Goal: Navigation & Orientation: Find specific page/section

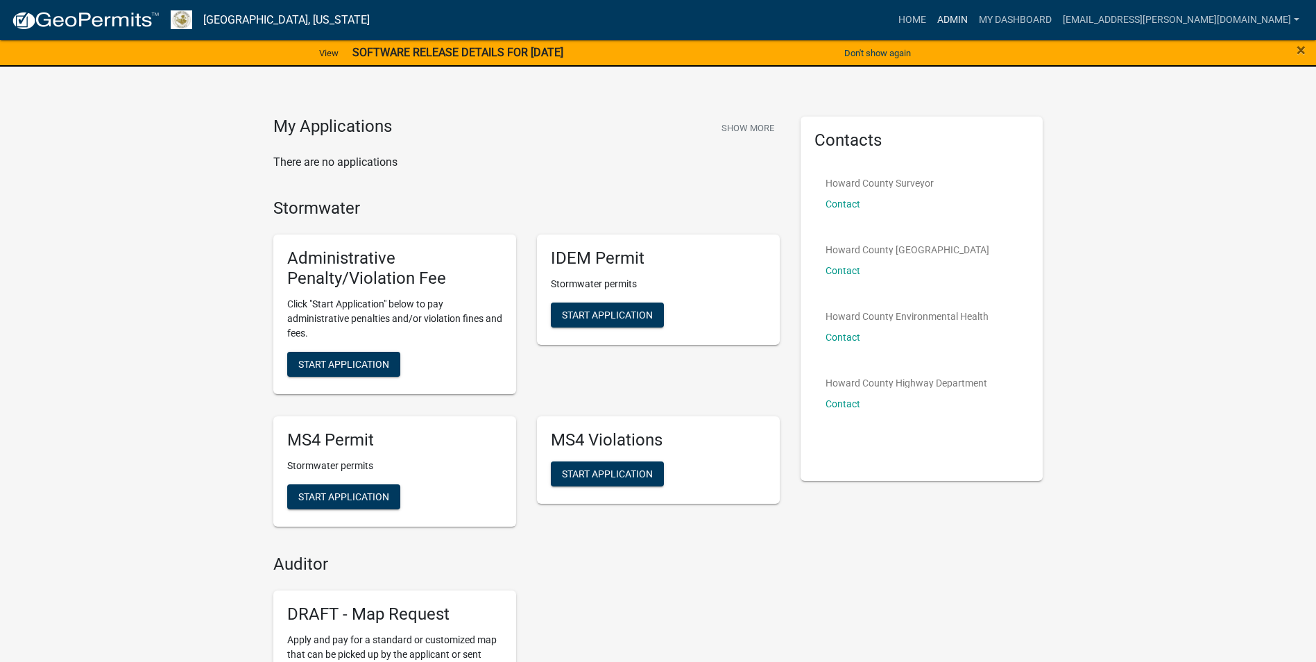
click at [973, 24] on link "Admin" at bounding box center [952, 20] width 42 height 26
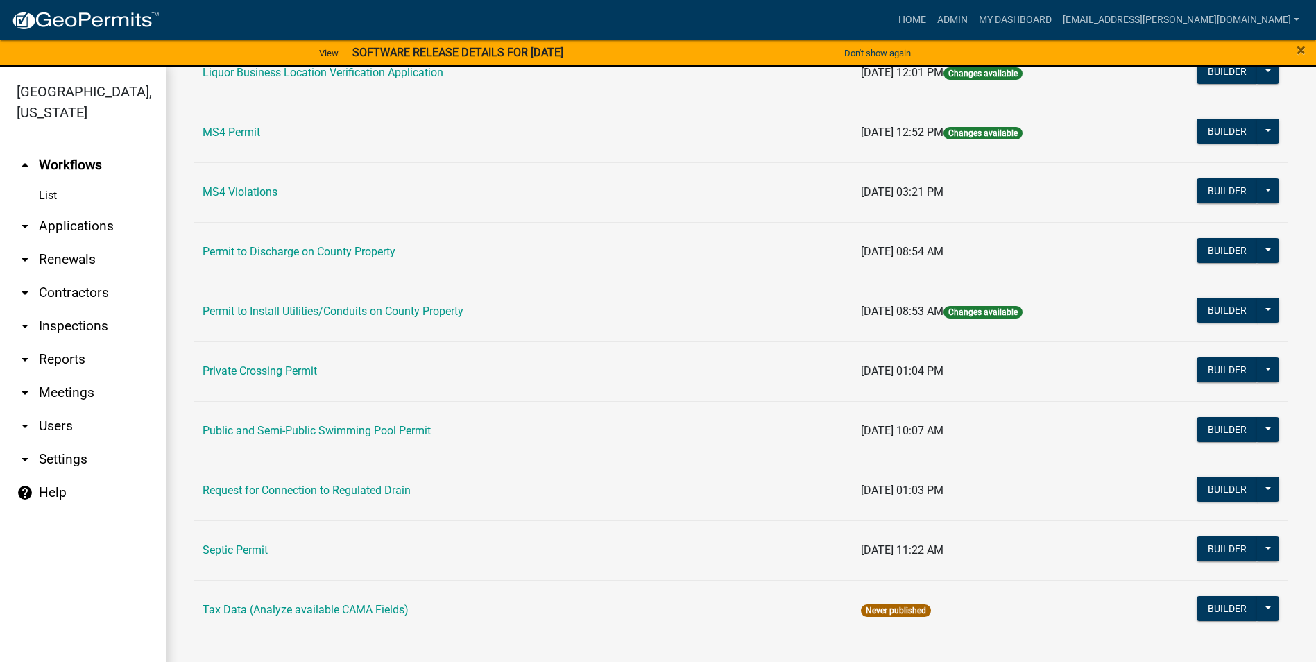
scroll to position [17, 0]
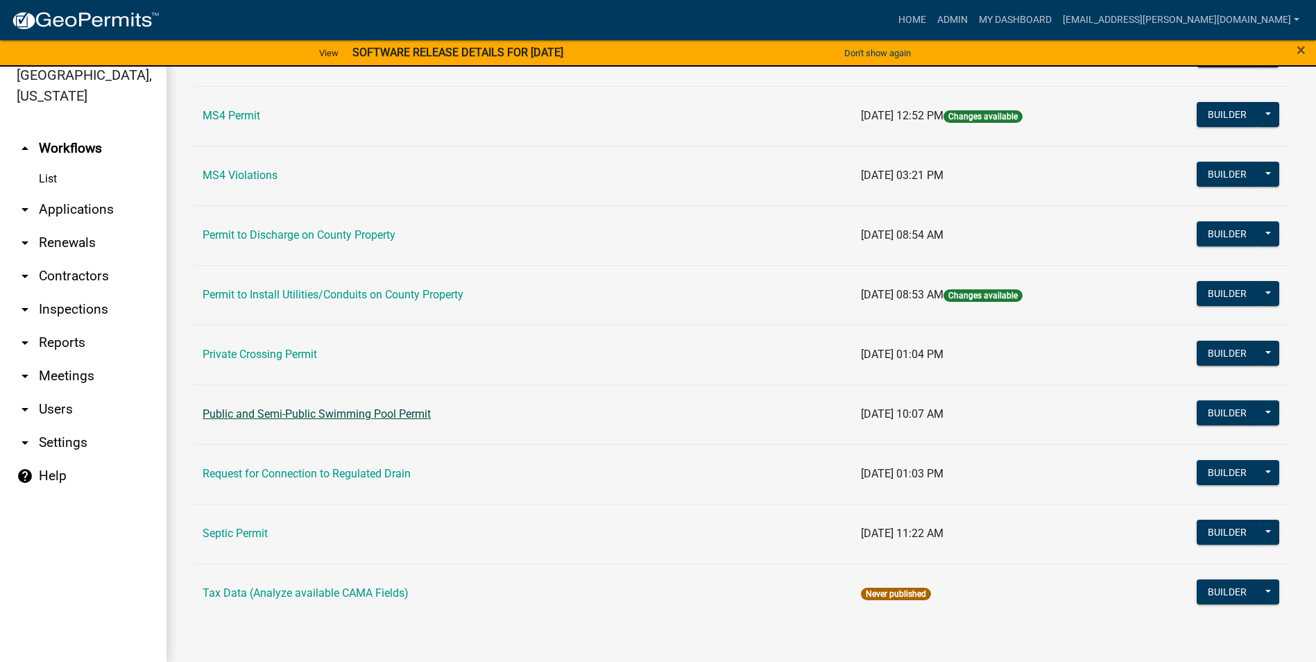
click at [336, 415] on link "Public and Semi-Public Swimming Pool Permit" at bounding box center [317, 413] width 228 height 13
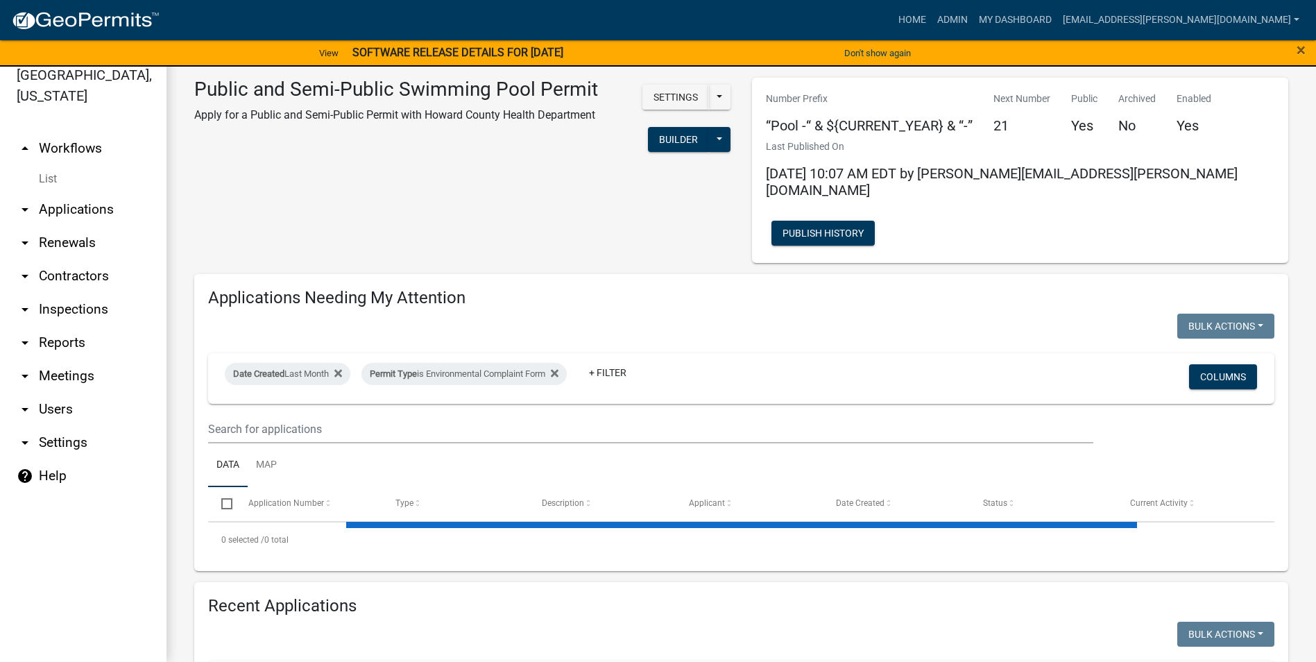
select select "3: 100"
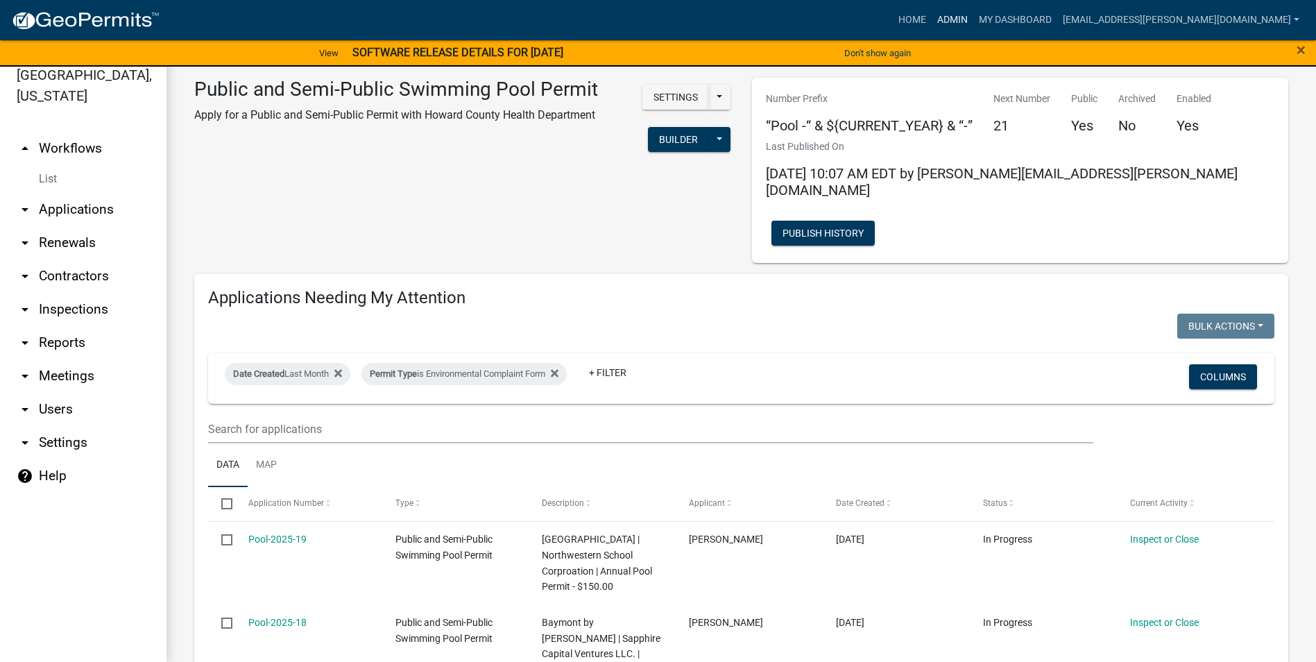
click at [973, 17] on link "Admin" at bounding box center [952, 20] width 42 height 26
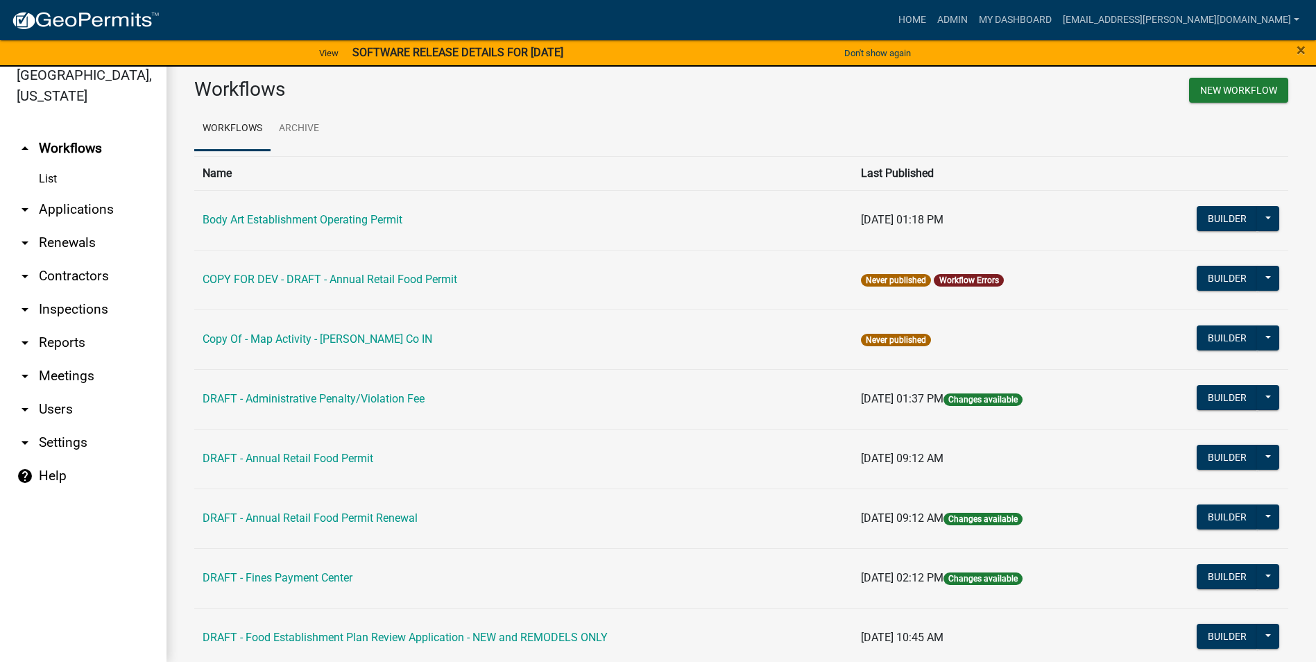
click at [358, 216] on link "Body Art Establishment Operating Permit" at bounding box center [303, 219] width 200 height 13
